Goal: Transaction & Acquisition: Purchase product/service

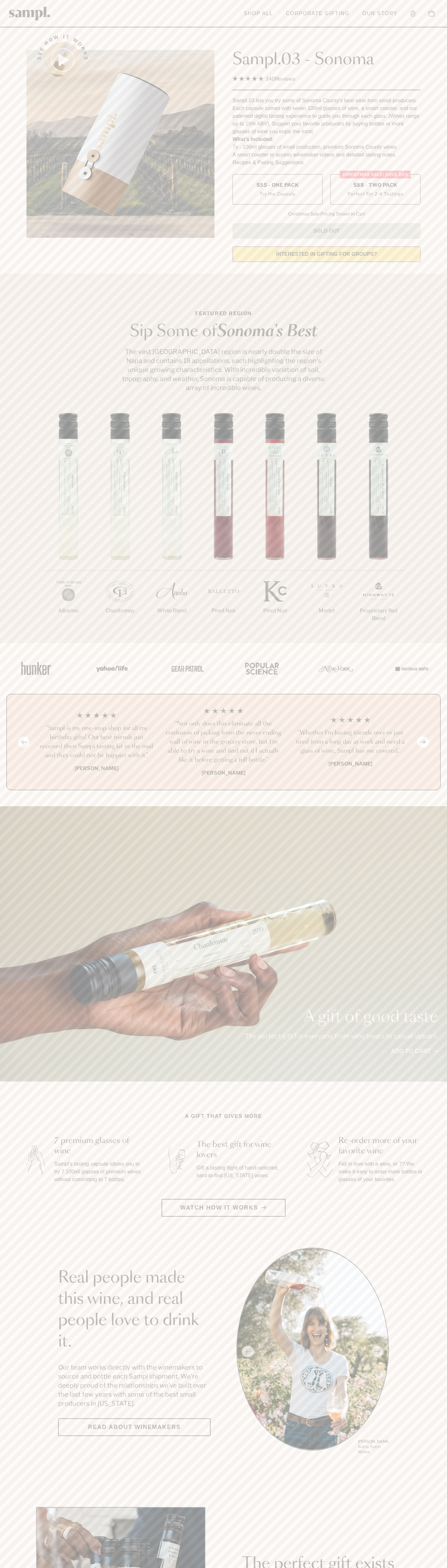
click at [375, 190] on label "Christmas SALE! Save 20% $88 - Two Pack Perfect For 2-4 Tastings" at bounding box center [375, 189] width 90 height 30
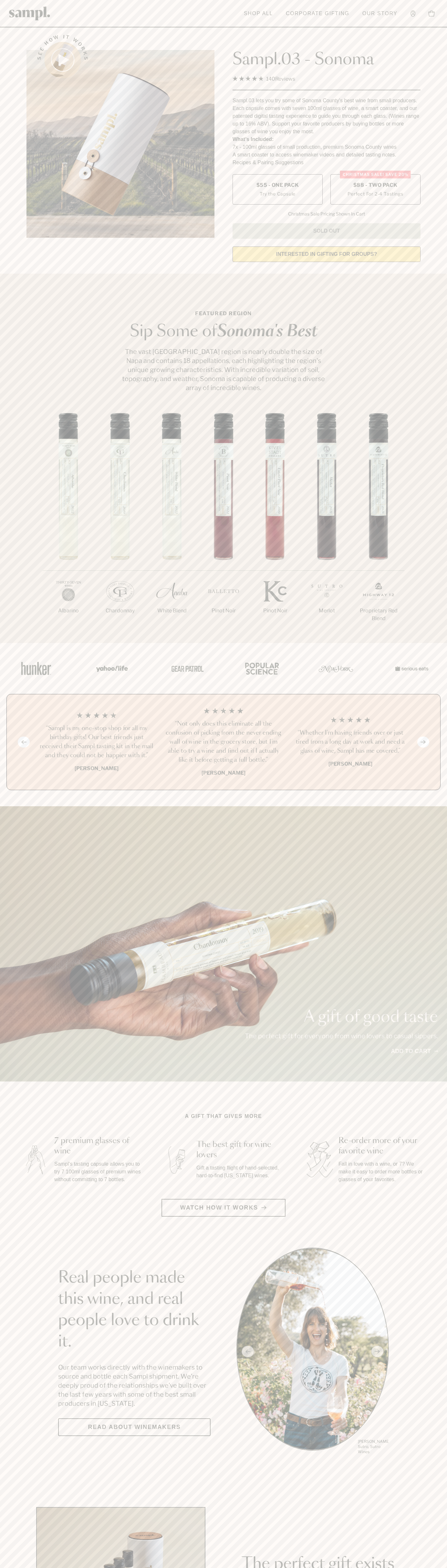
click at [96, 743] on h3 "“Sampl is my one-stop shop for all my birthday gifts! Our best friends just rec…" at bounding box center [96, 741] width 116 height 36
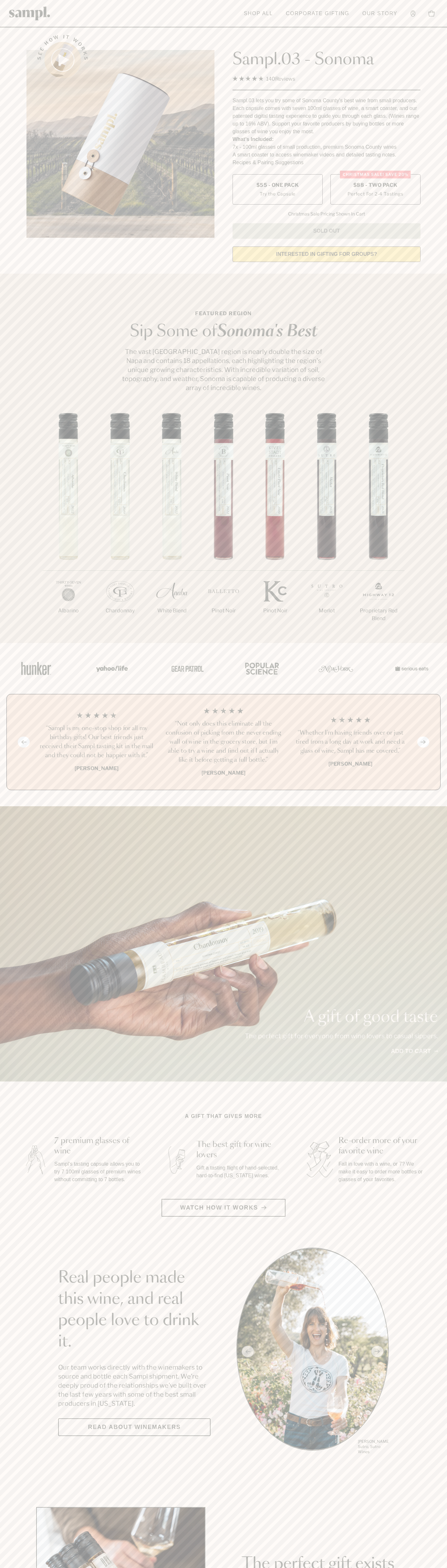
click at [181, 15] on header "Toggle navigation menu Shop All Corporate Gifting Our Story Account Story Shop …" at bounding box center [224, 13] width 447 height 27
click at [429, 833] on div "A gift of good taste The perfect gift for everyone from wine lovers to casual s…" at bounding box center [224, 944] width 447 height 275
click at [191, 1567] on html "Skip to main content Toggle navigation menu Shop All Corporate Gifting Our Stor…" at bounding box center [224, 1513] width 447 height 3026
click at [15, 1185] on section "A gift that gives more 7 premium glasses of wine Sampl's tasting capsule allows…" at bounding box center [224, 1164] width 447 height 104
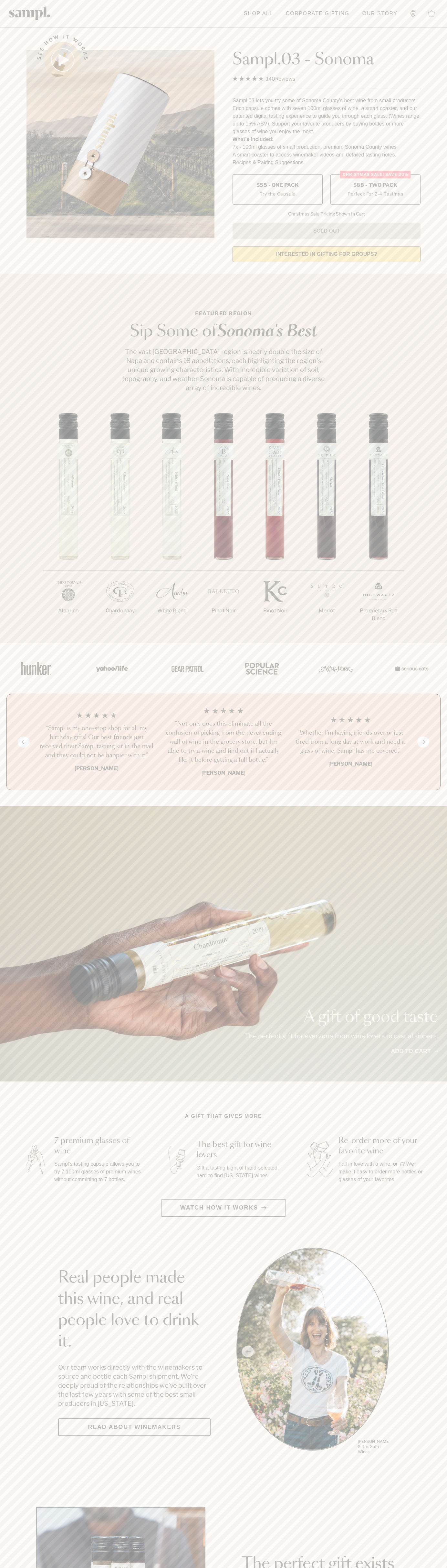
click at [375, 186] on span "$88 - Two Pack" at bounding box center [375, 185] width 44 height 7
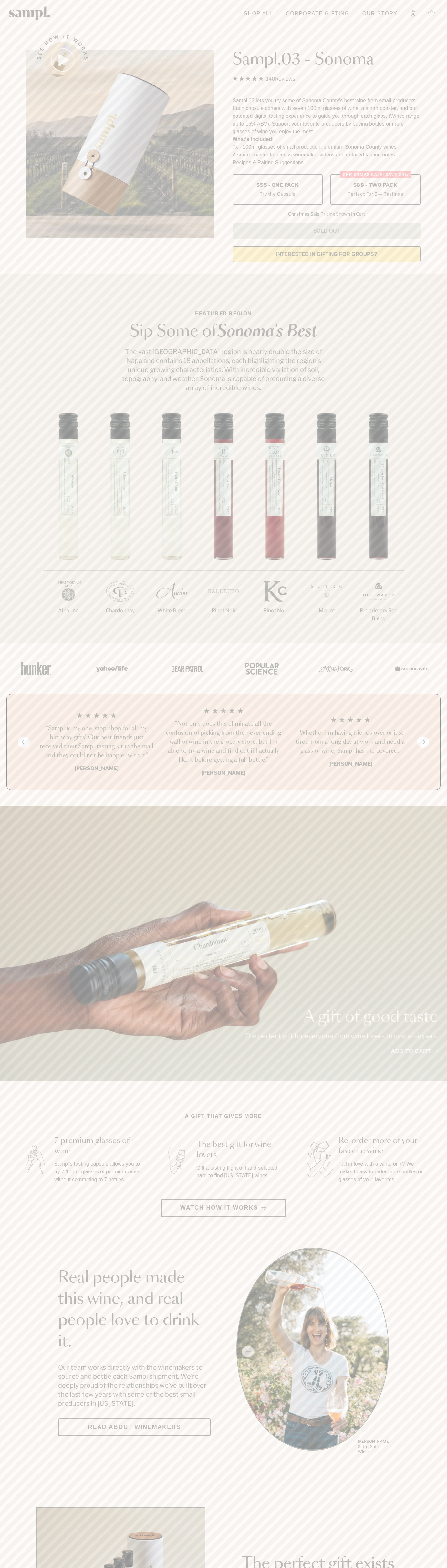
click at [96, 743] on h3 "“Sampl is my one-stop shop for all my birthday gifts! Our best friends just rec…" at bounding box center [96, 741] width 116 height 36
